Goal: Find specific page/section: Find specific page/section

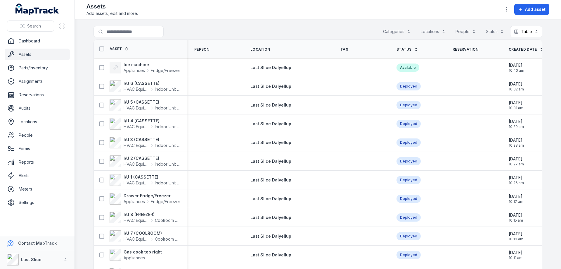
click at [432, 33] on div "Locations" at bounding box center [433, 31] width 32 height 11
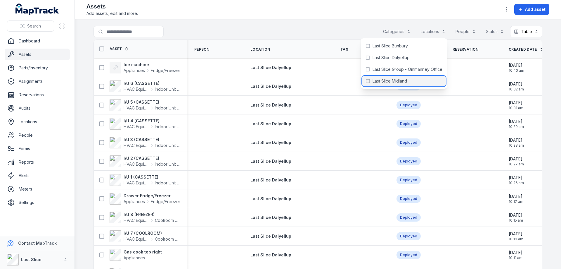
click at [396, 77] on div "Last Slice Midland" at bounding box center [404, 81] width 84 height 11
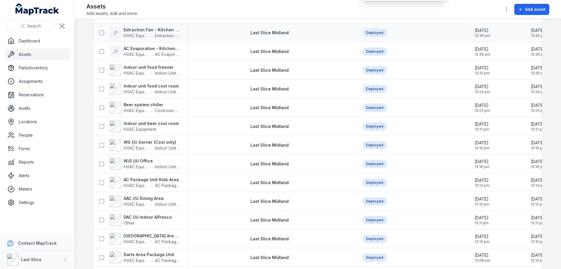
scroll to position [88, 0]
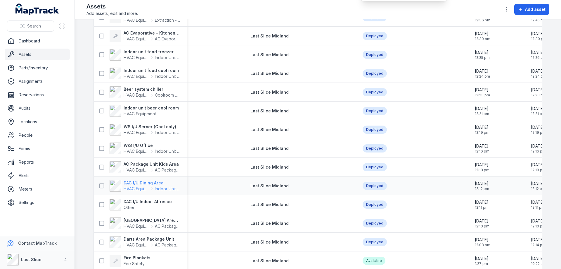
click at [143, 181] on strong "DAC I/U Dining Area" at bounding box center [152, 183] width 57 height 6
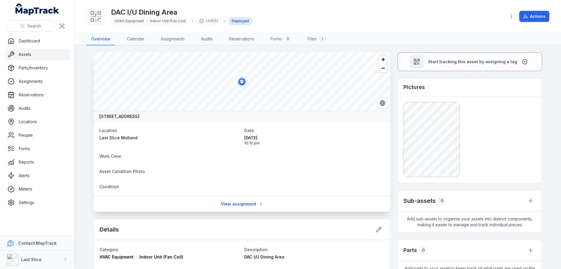
click at [30, 50] on link "Assets" at bounding box center [37, 55] width 65 height 12
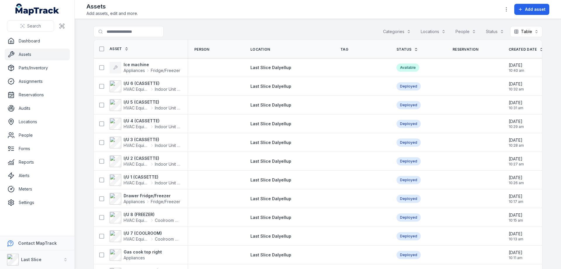
click at [431, 33] on div "Locations" at bounding box center [433, 31] width 32 height 11
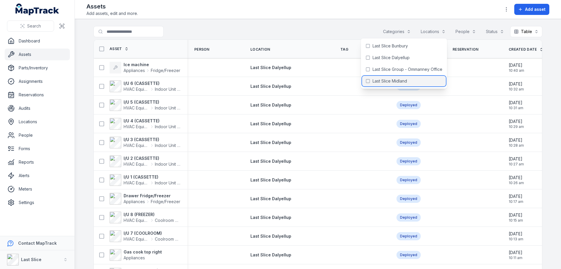
click at [396, 82] on span "Last Slice Midland" at bounding box center [390, 81] width 34 height 6
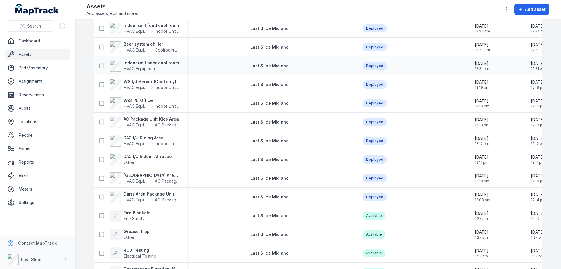
scroll to position [117, 0]
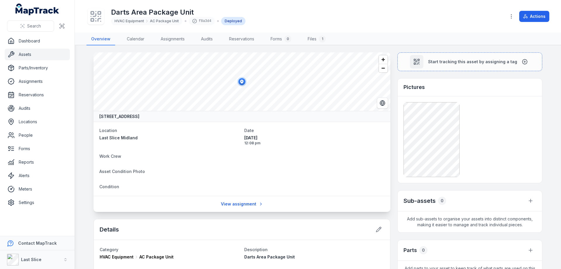
click at [28, 56] on link "Assets" at bounding box center [37, 55] width 65 height 12
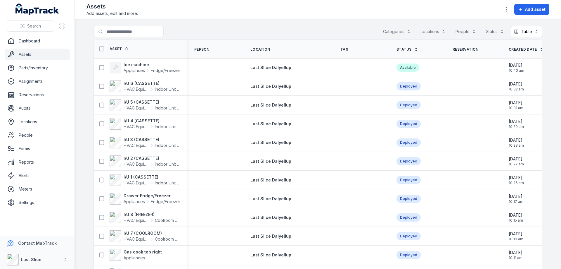
click at [432, 33] on div "Locations" at bounding box center [433, 31] width 32 height 11
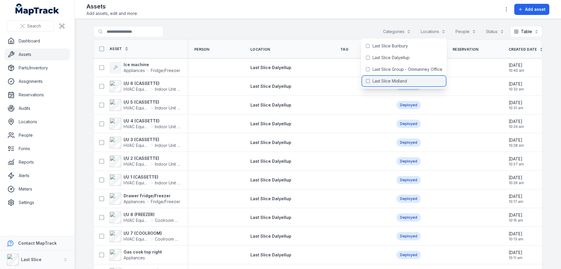
click at [394, 78] on div "Last Slice Midland" at bounding box center [404, 81] width 84 height 11
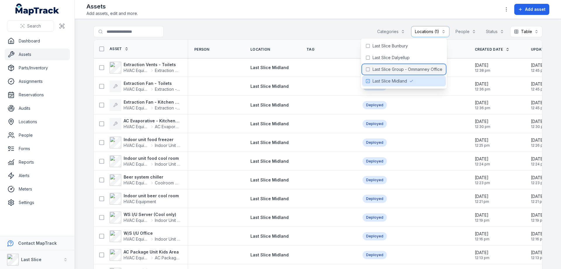
click at [380, 70] on span "Last Slice Group - Ommanney Office" at bounding box center [408, 69] width 70 height 6
click at [379, 80] on span "Last Slice Midland" at bounding box center [383, 81] width 34 height 6
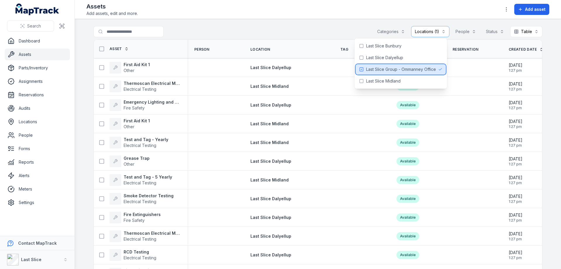
click at [392, 71] on span "Last Slice Group - Ommanney Office" at bounding box center [401, 69] width 70 height 6
click at [392, 71] on span "Last Slice Group - Ommanney Office" at bounding box center [408, 69] width 70 height 6
click at [379, 132] on td at bounding box center [361, 123] width 56 height 19
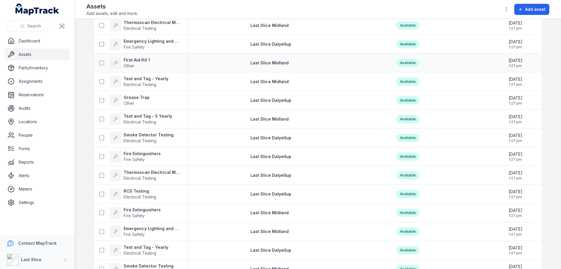
scroll to position [117, 0]
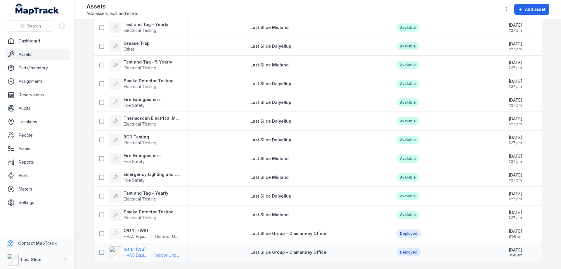
click at [155, 253] on span "Indoor Unit (Fan Coil)" at bounding box center [167, 255] width 25 height 6
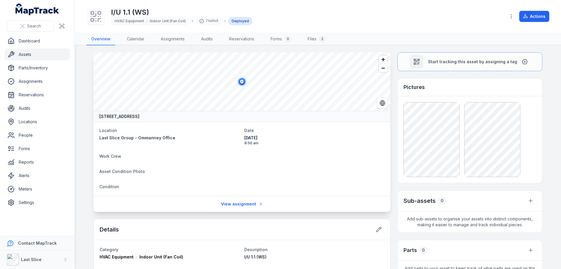
click at [38, 56] on link "Assets" at bounding box center [37, 55] width 65 height 12
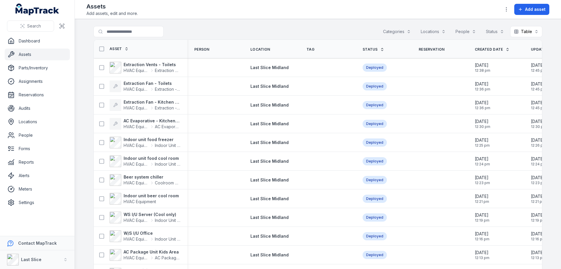
click at [422, 30] on div "Locations" at bounding box center [433, 31] width 32 height 11
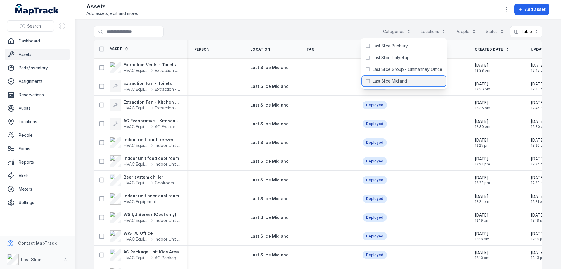
click at [394, 80] on span "Last Slice Midland" at bounding box center [390, 81] width 34 height 6
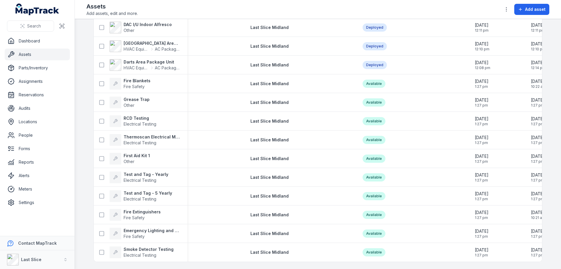
scroll to position [267, 0]
click at [140, 215] on span "Fire Safety" at bounding box center [134, 217] width 21 height 5
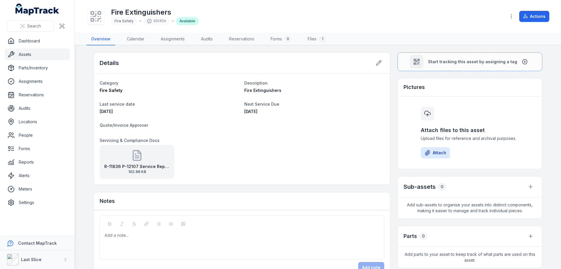
click at [37, 54] on link "Assets" at bounding box center [37, 55] width 65 height 12
